Goal: Task Accomplishment & Management: Complete application form

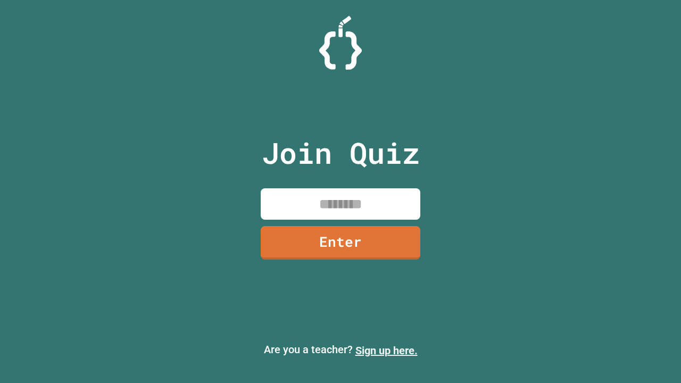
click at [386, 351] on link "Sign up here." at bounding box center [387, 350] width 62 height 13
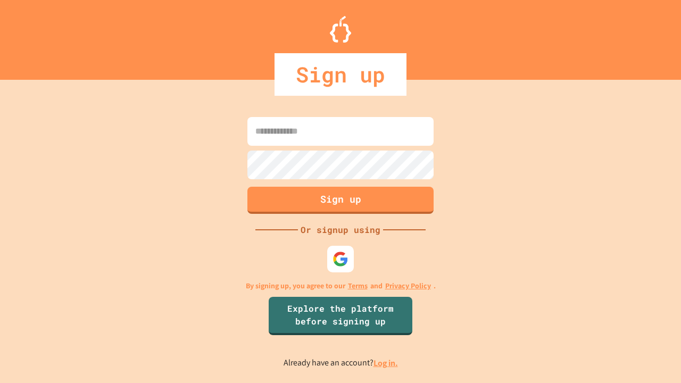
click at [386, 363] on link "Log in." at bounding box center [386, 363] width 24 height 11
